Goal: Obtain resource: Download file/media

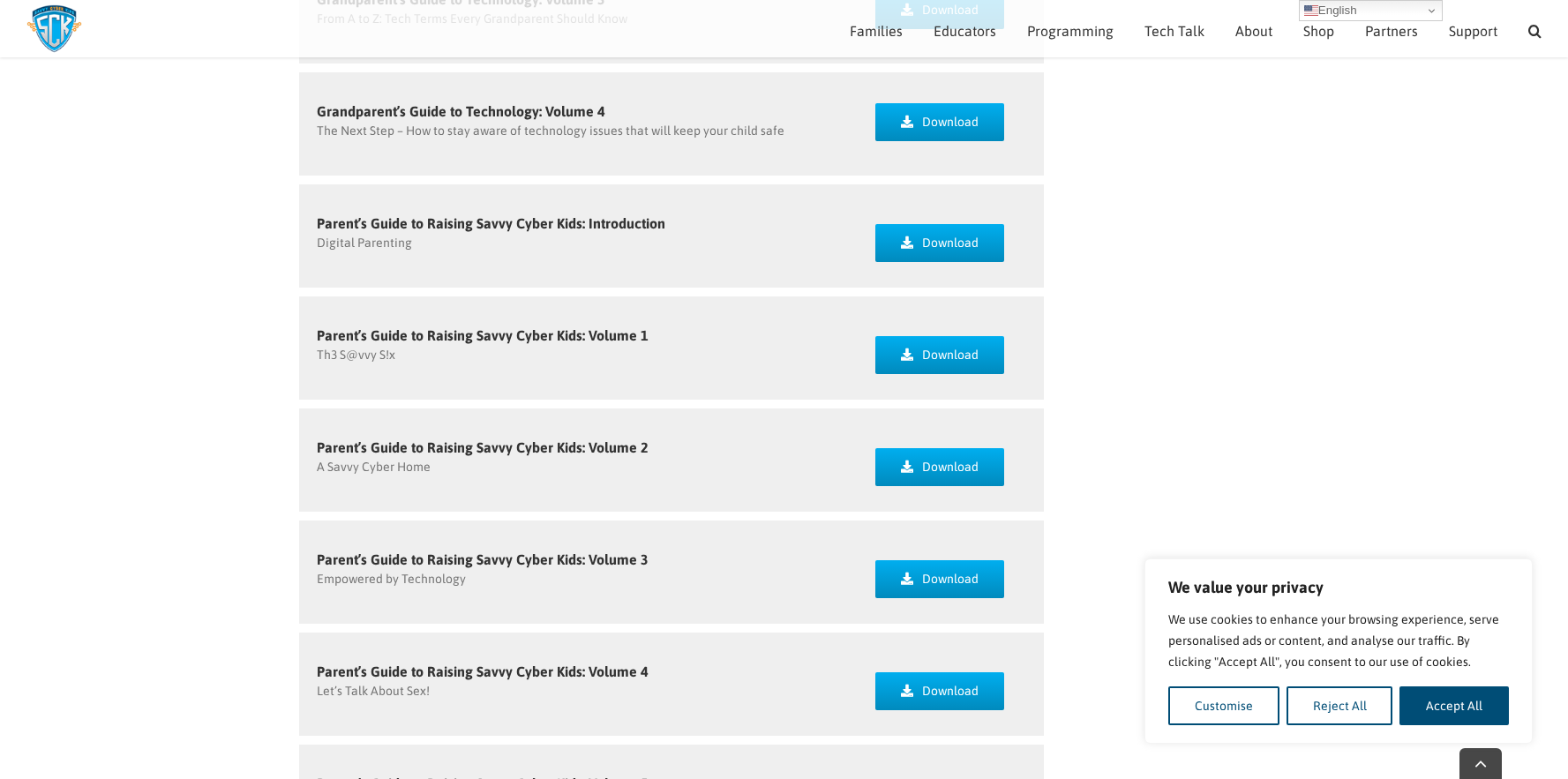
scroll to position [1205, 0]
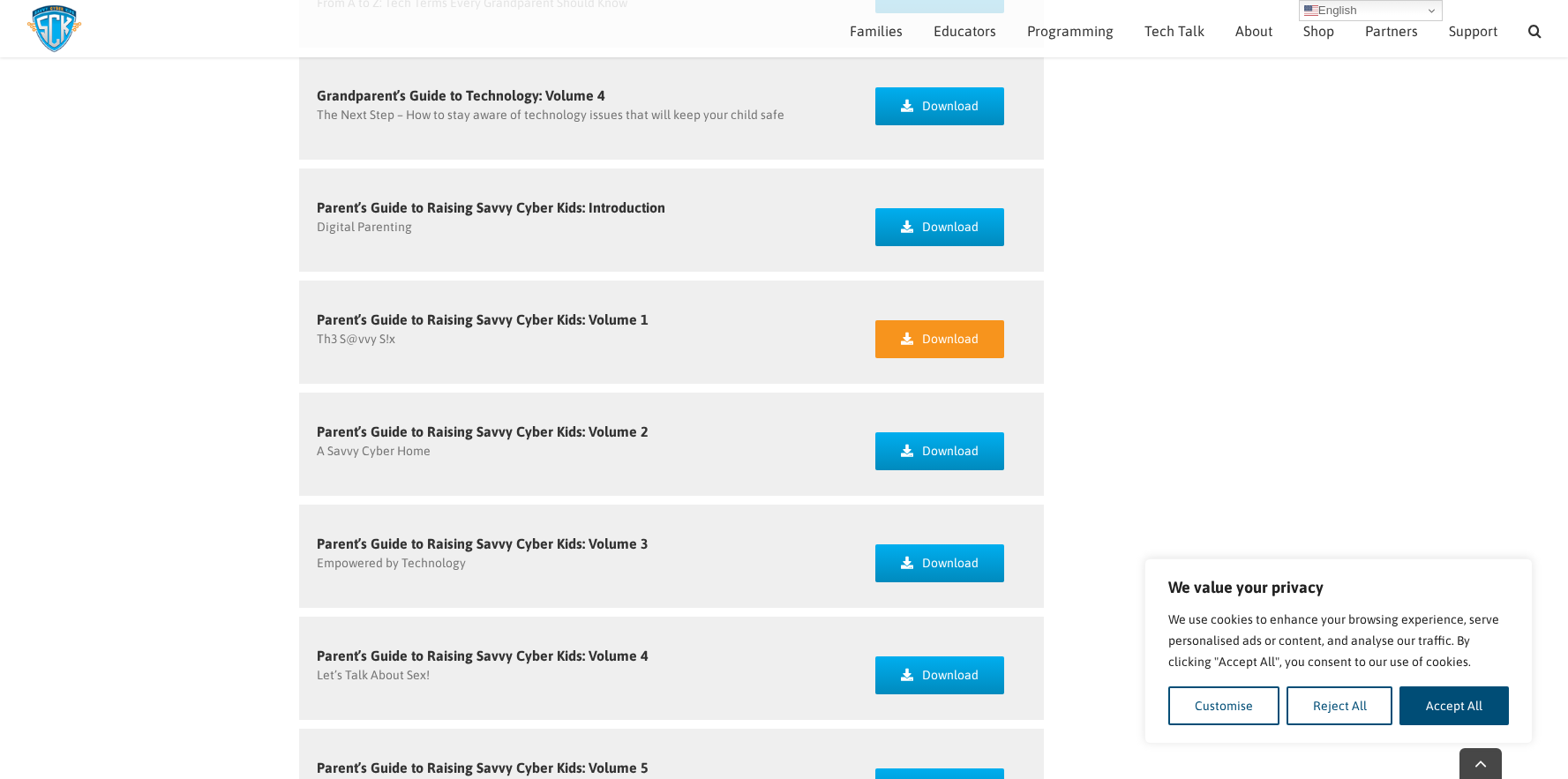
click at [917, 338] on link "Download" at bounding box center [939, 339] width 129 height 38
click at [704, 444] on p "A Savvy Cyber Home" at bounding box center [578, 451] width 524 height 18
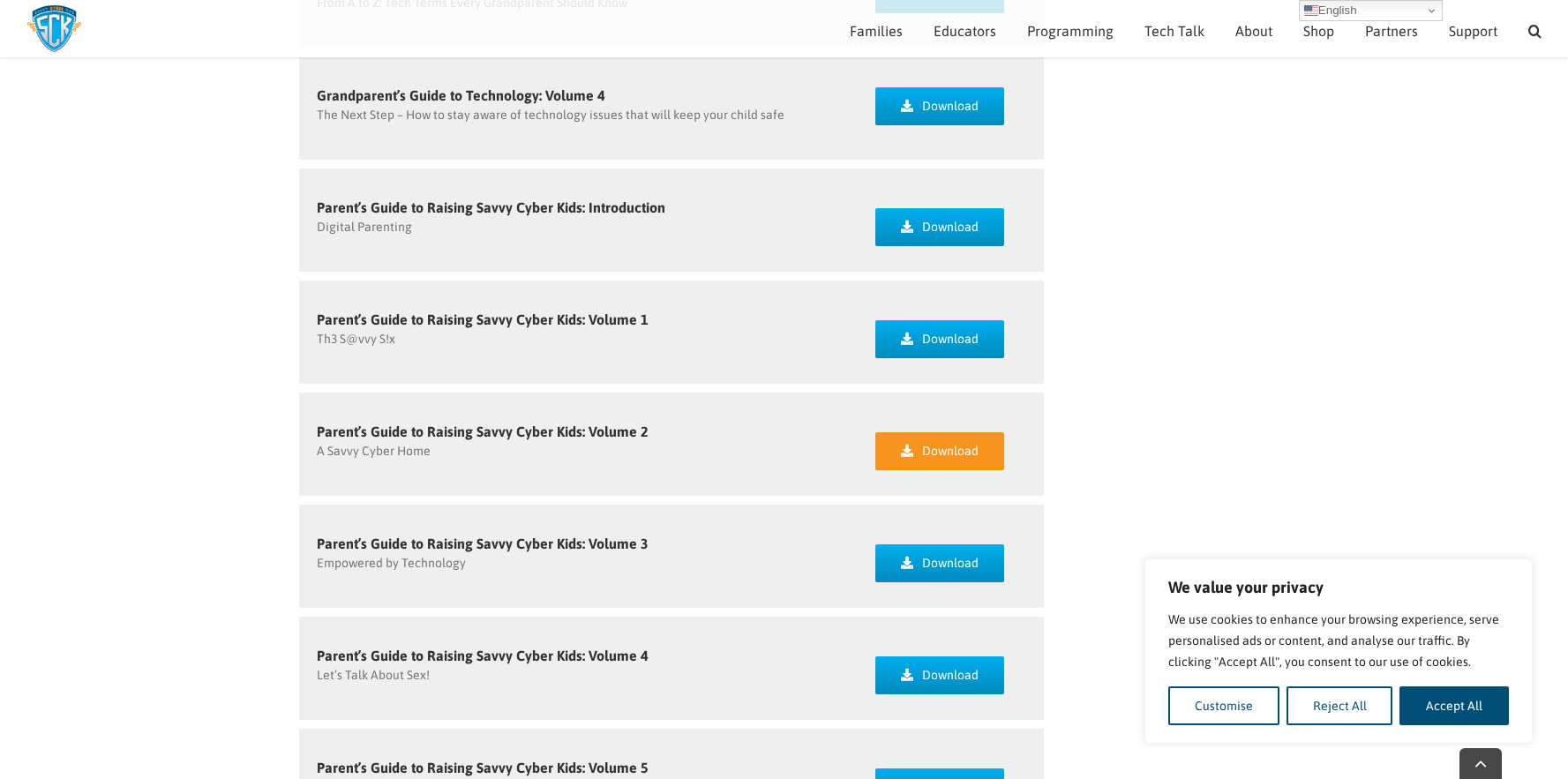
click at [954, 440] on link "Download" at bounding box center [939, 451] width 129 height 38
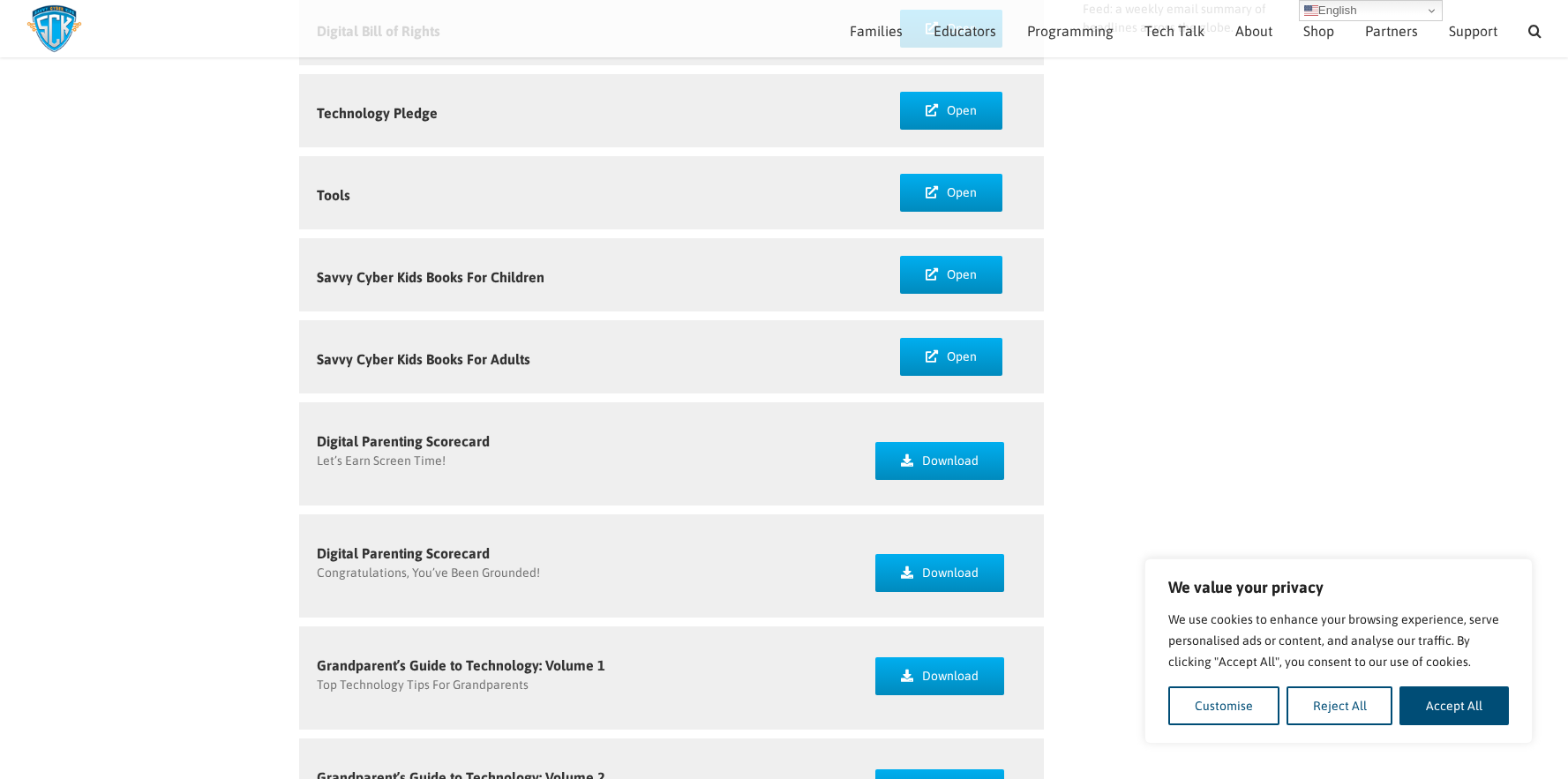
scroll to position [296, 0]
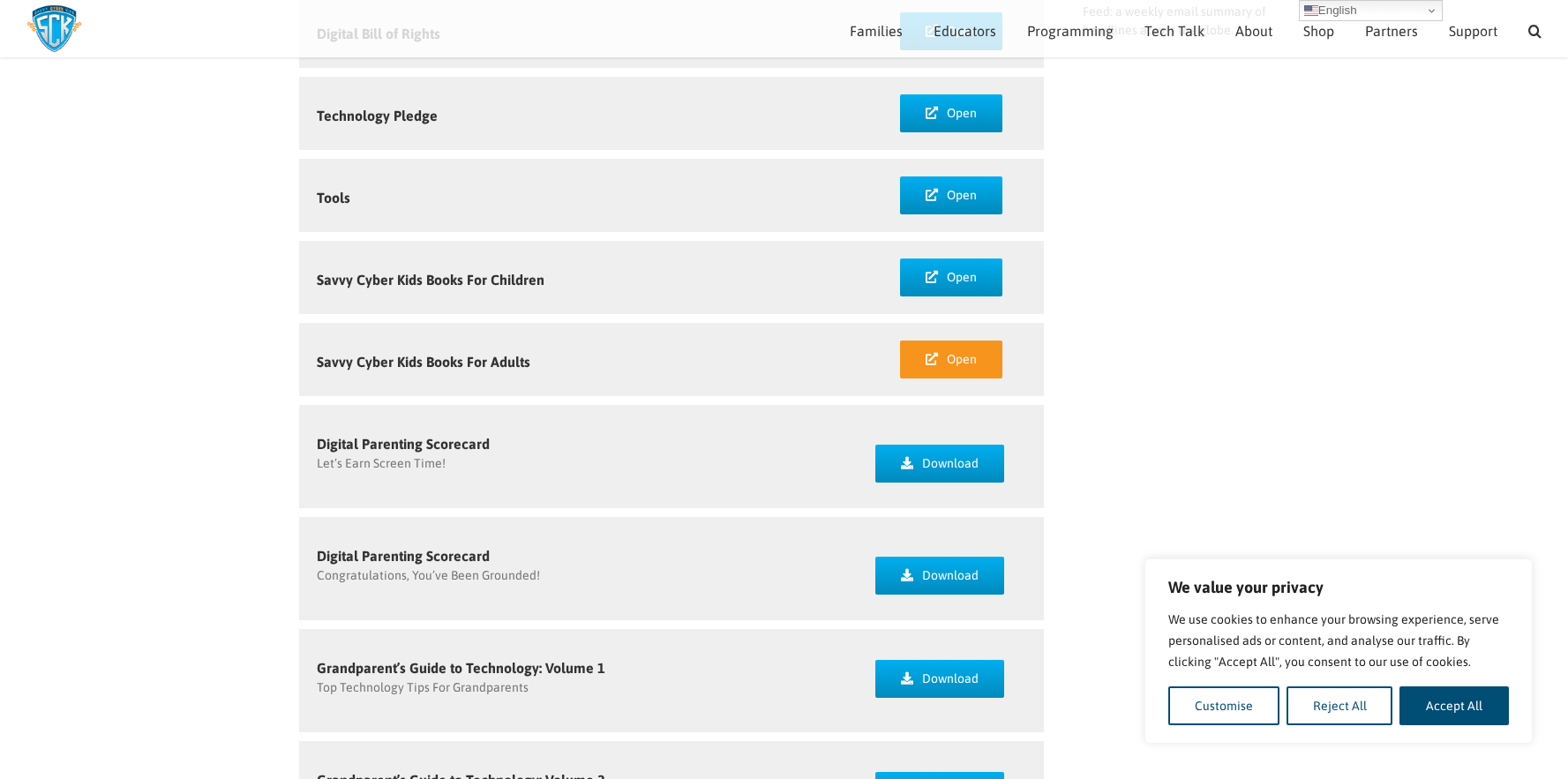
click at [932, 368] on link "Open" at bounding box center [951, 359] width 102 height 38
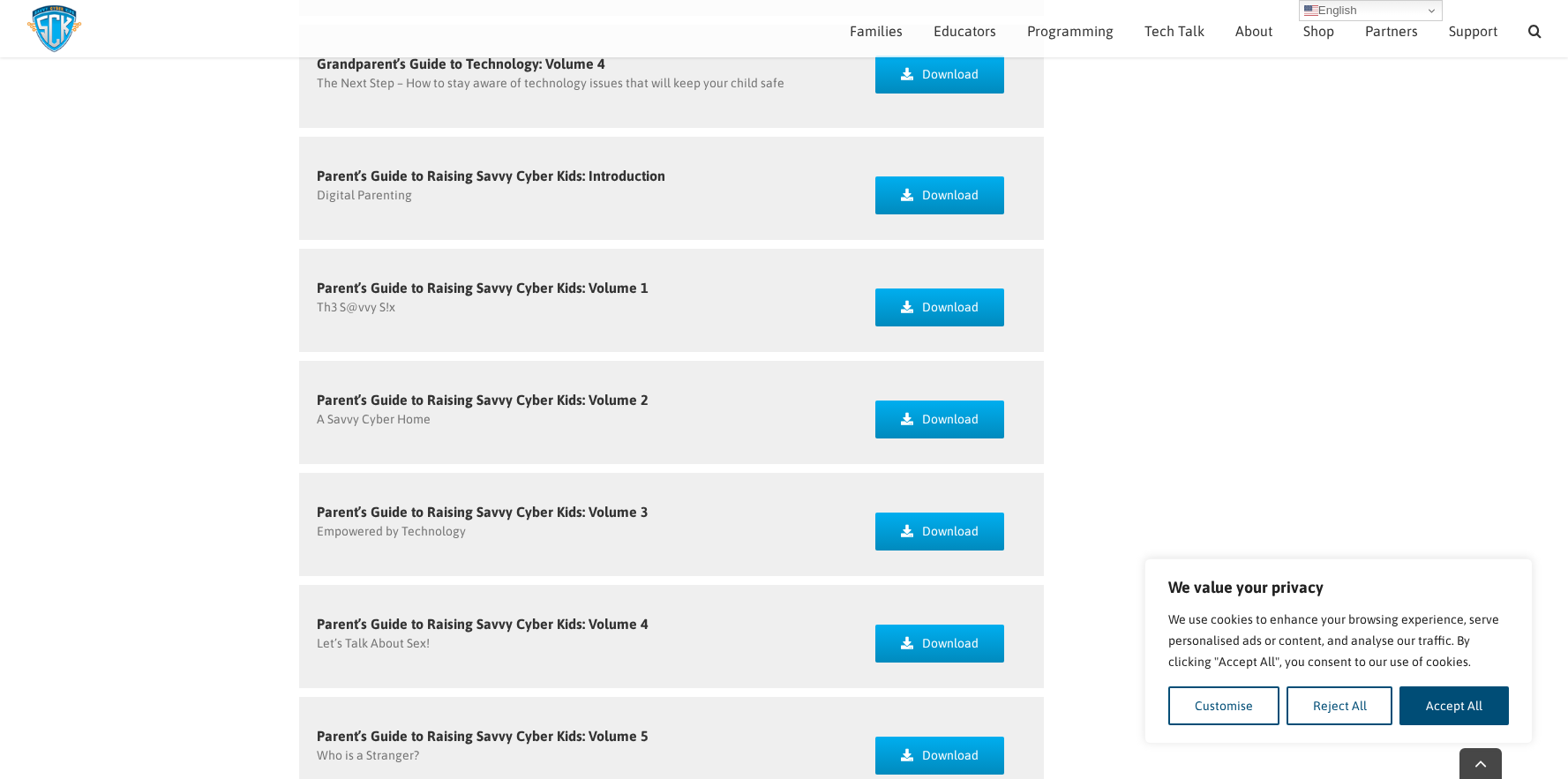
scroll to position [1258, 0]
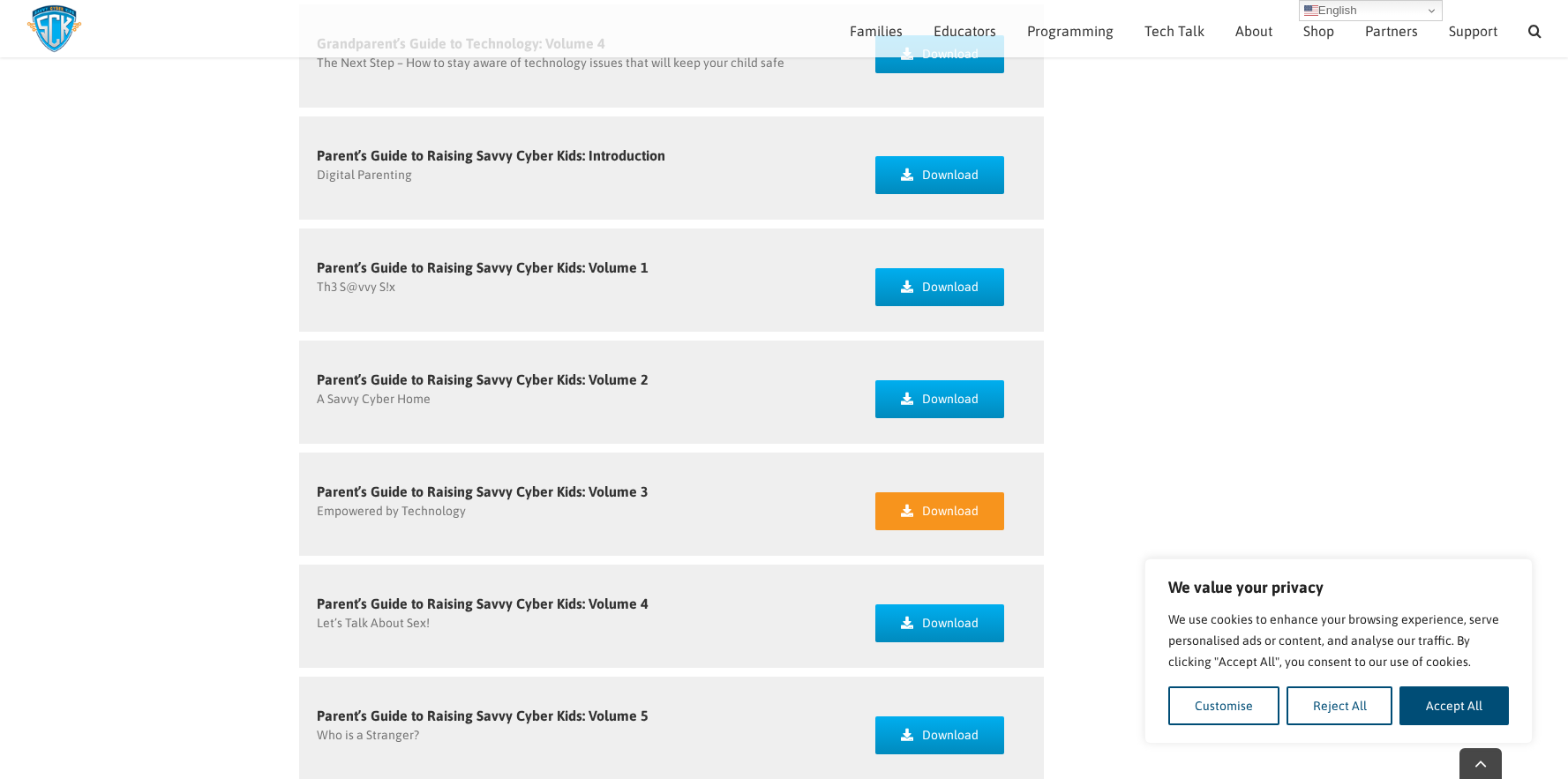
click at [893, 520] on link "Download" at bounding box center [939, 511] width 129 height 38
click at [908, 632] on link "Download" at bounding box center [939, 623] width 129 height 38
